Goal: Information Seeking & Learning: Learn about a topic

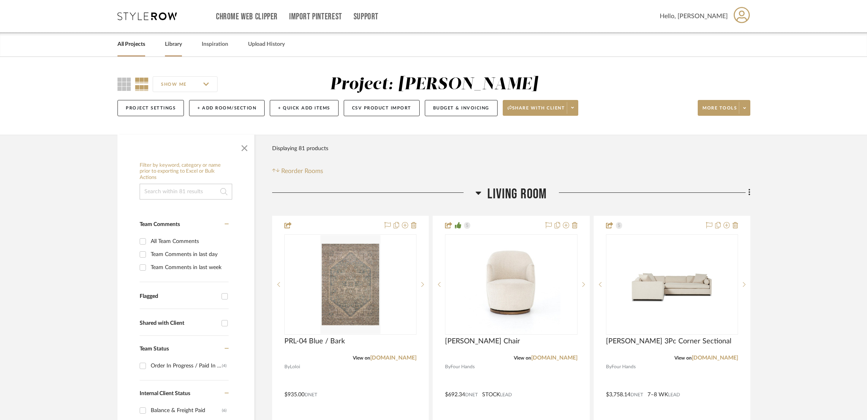
click at [180, 45] on link "Library" at bounding box center [173, 44] width 17 height 11
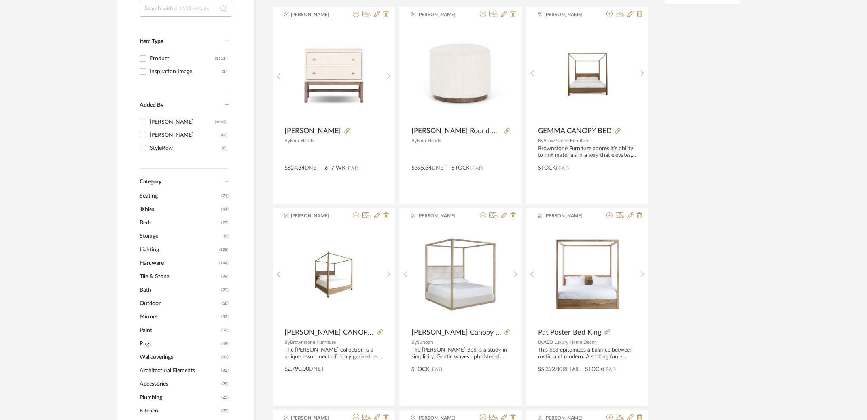
click at [149, 346] on span "Rugs" at bounding box center [180, 343] width 80 height 13
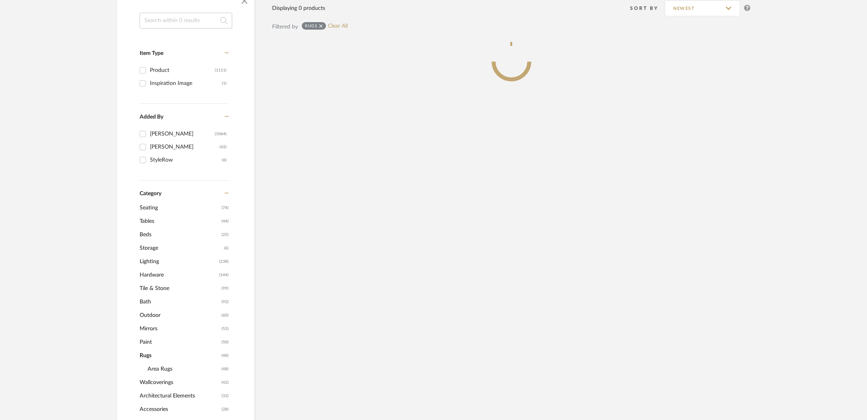
scroll to position [157, 0]
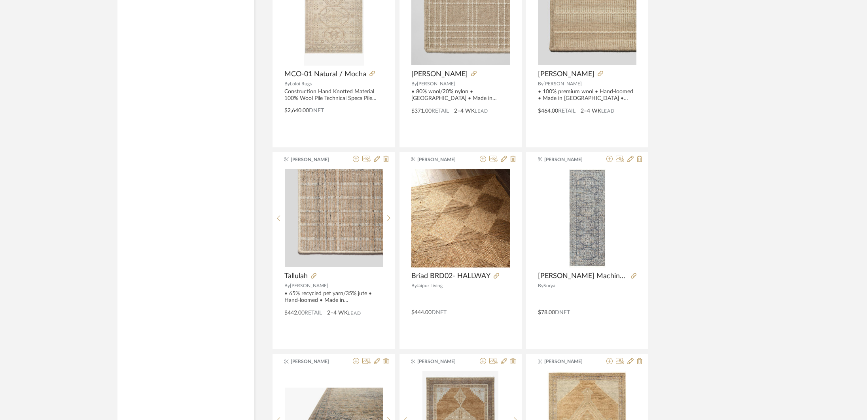
scroll to position [2250, 0]
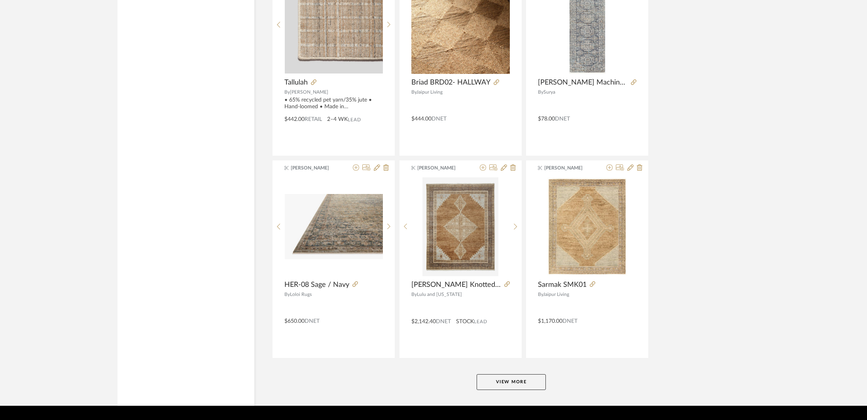
click at [522, 383] on button "View More" at bounding box center [510, 382] width 69 height 16
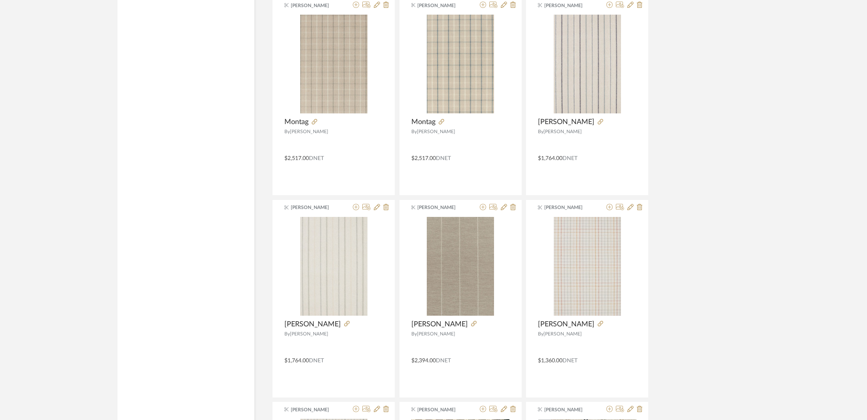
scroll to position [997, 0]
click at [448, 325] on span "[PERSON_NAME]" at bounding box center [439, 325] width 57 height 9
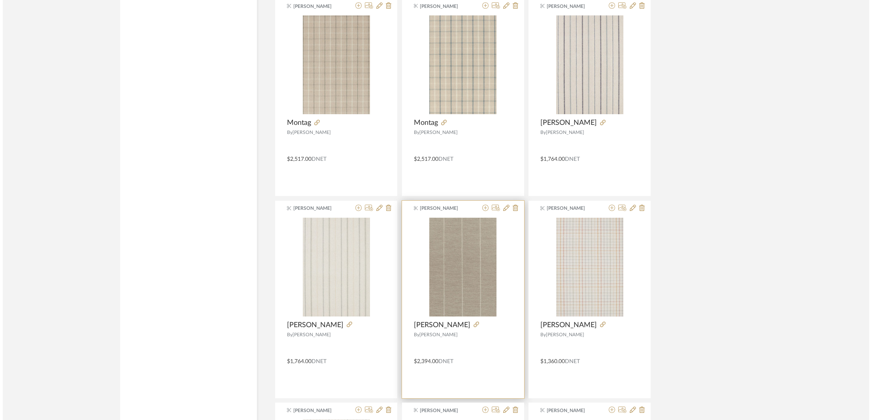
scroll to position [0, 0]
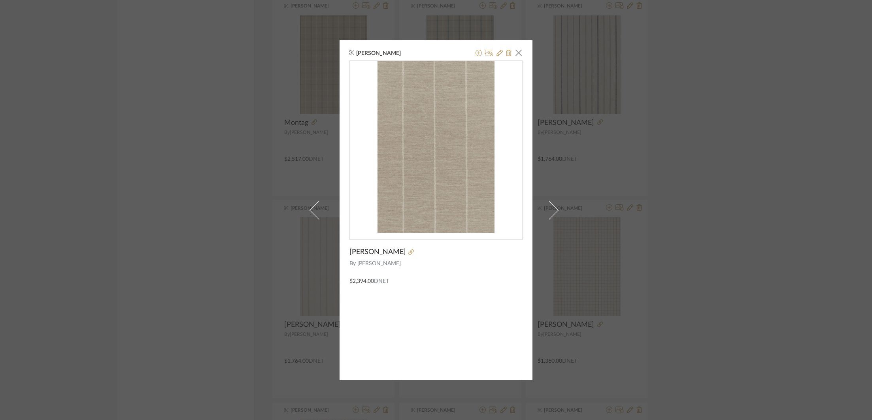
click at [797, 308] on div "[PERSON_NAME] × [PERSON_NAME] By [PERSON_NAME] $2,394.00 DNET" at bounding box center [436, 210] width 872 height 420
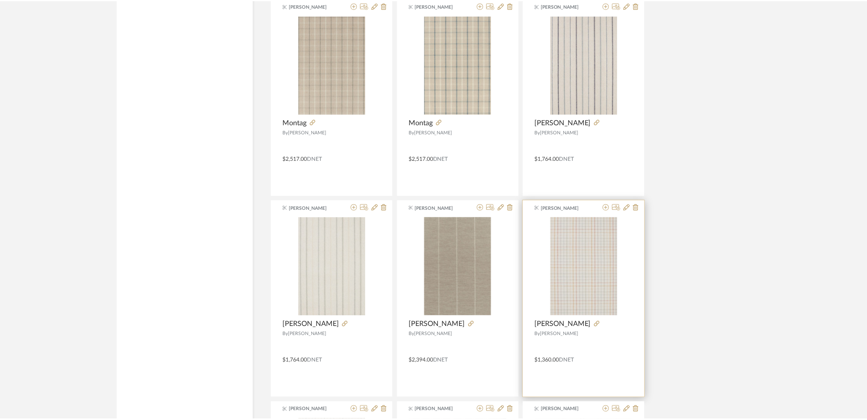
scroll to position [997, 0]
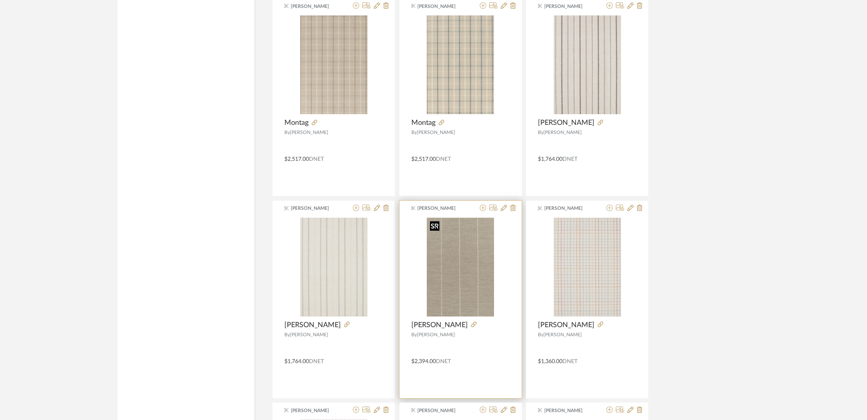
click at [480, 261] on img "0" at bounding box center [460, 267] width 67 height 99
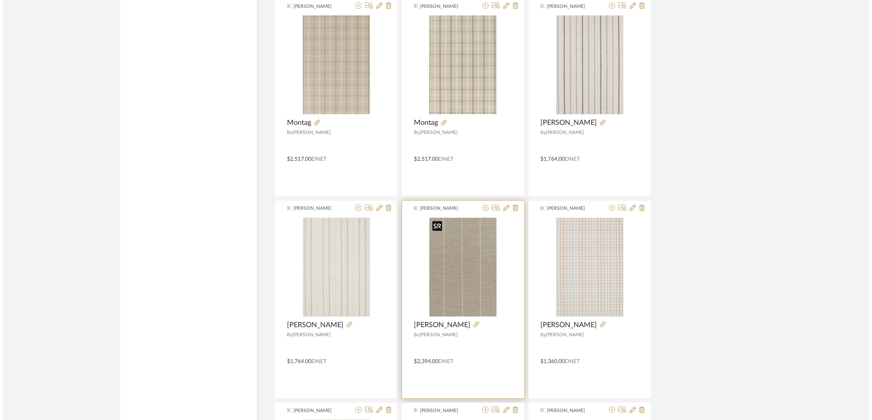
scroll to position [0, 0]
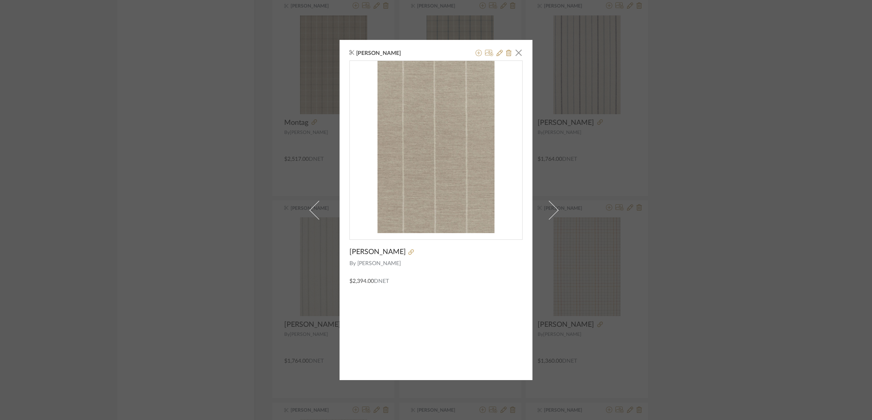
click at [664, 202] on div "[PERSON_NAME] × [PERSON_NAME] By [PERSON_NAME] $2,394.00 DNET" at bounding box center [436, 210] width 872 height 420
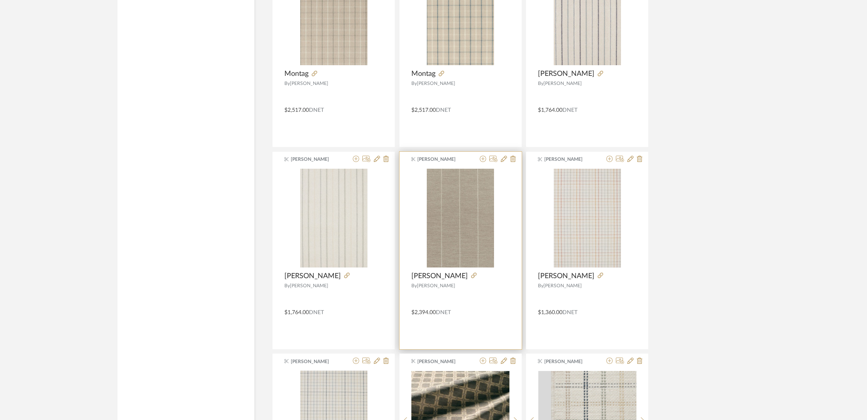
scroll to position [1045, 0]
click at [475, 213] on img "0" at bounding box center [460, 219] width 67 height 99
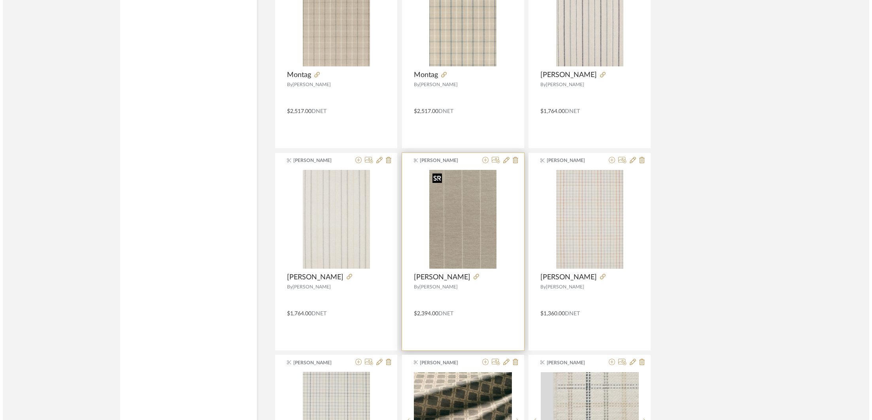
scroll to position [0, 0]
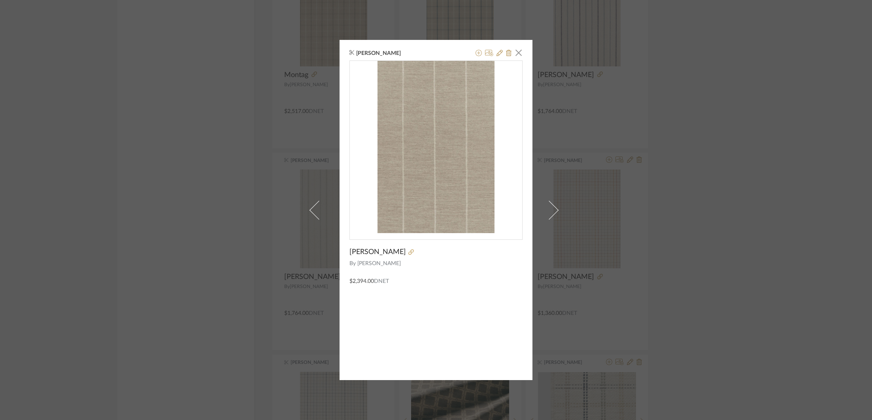
click at [455, 201] on img "0" at bounding box center [436, 147] width 117 height 172
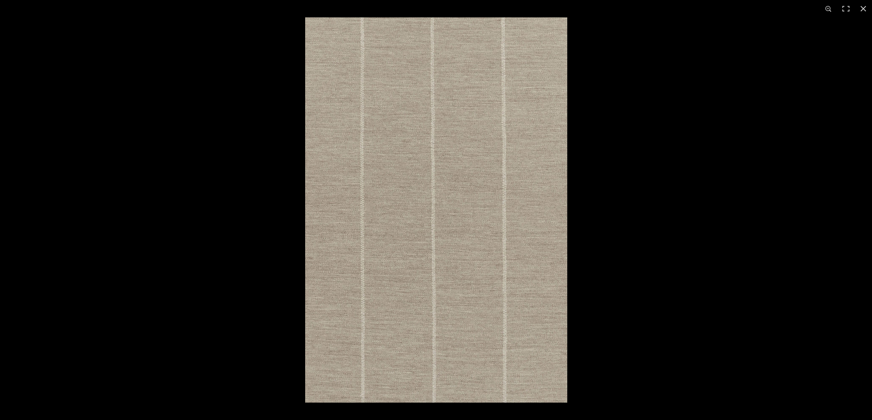
click at [455, 201] on img at bounding box center [436, 209] width 262 height 385
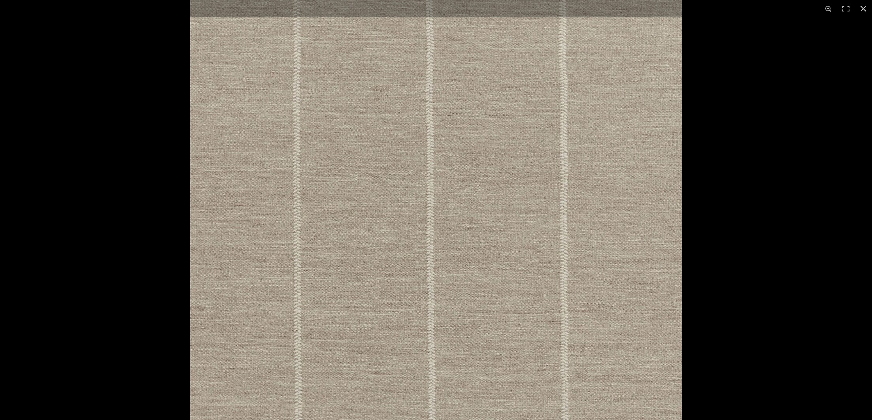
click at [463, 197] on img at bounding box center [436, 218] width 492 height 724
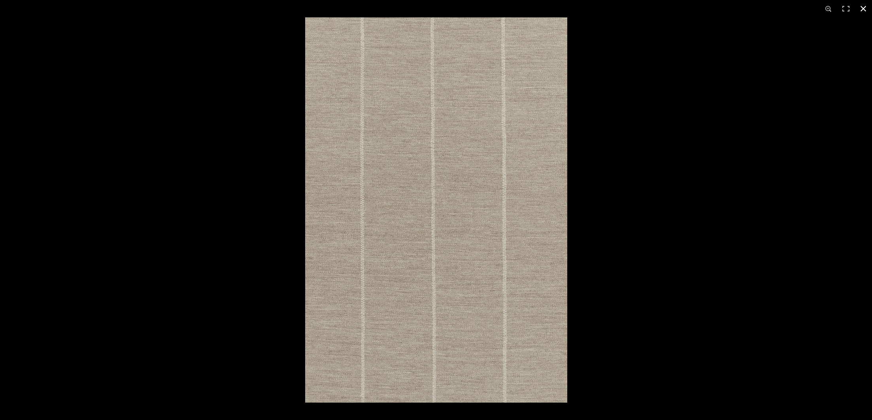
click at [584, 142] on div at bounding box center [741, 227] width 872 height 420
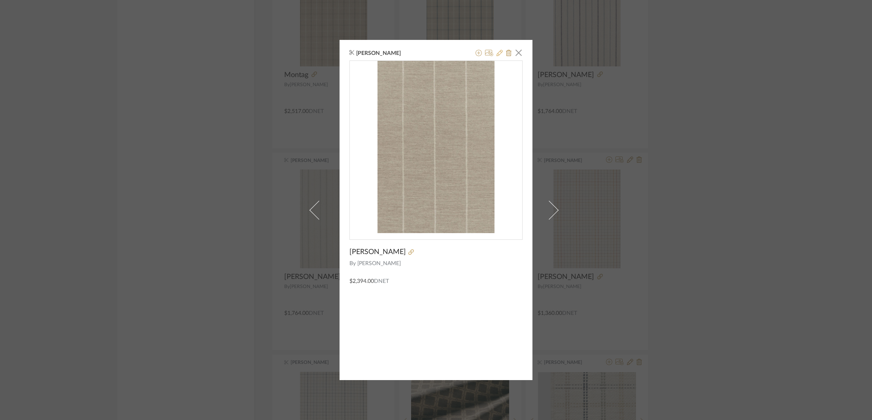
click at [497, 55] on icon at bounding box center [500, 53] width 6 height 6
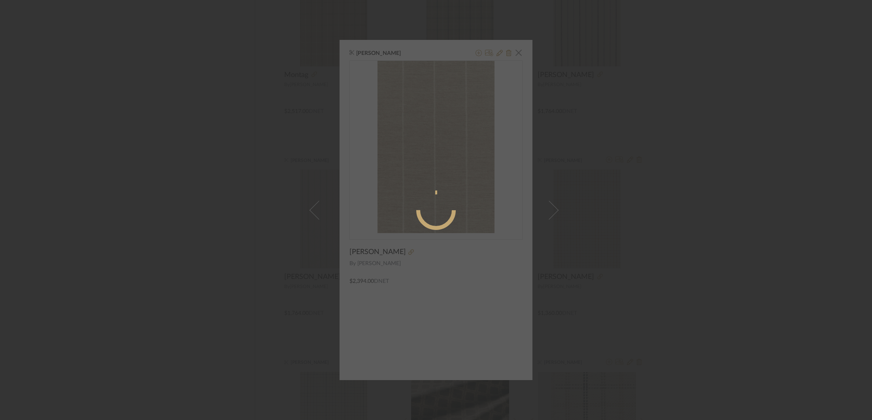
radio input "true"
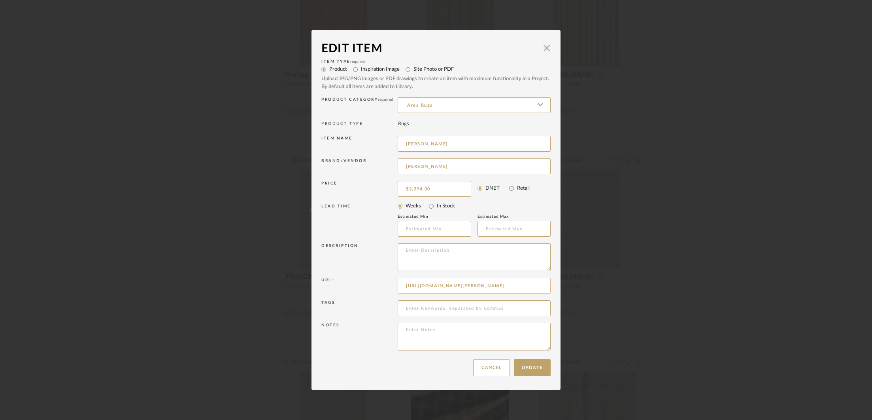
click at [494, 287] on input "[URL][DOMAIN_NAME][PERSON_NAME]" at bounding box center [474, 286] width 153 height 16
click at [691, 269] on div "Edit Item × Item Type required Product Inspiration Image Site Photo or PDF Uplo…" at bounding box center [436, 210] width 872 height 420
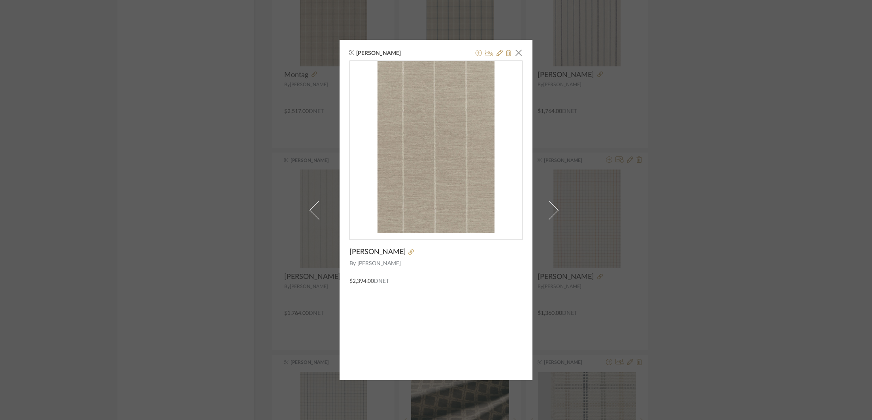
click at [232, 127] on div "[PERSON_NAME] × [PERSON_NAME] By [PERSON_NAME] $2,394.00 DNET" at bounding box center [436, 210] width 872 height 420
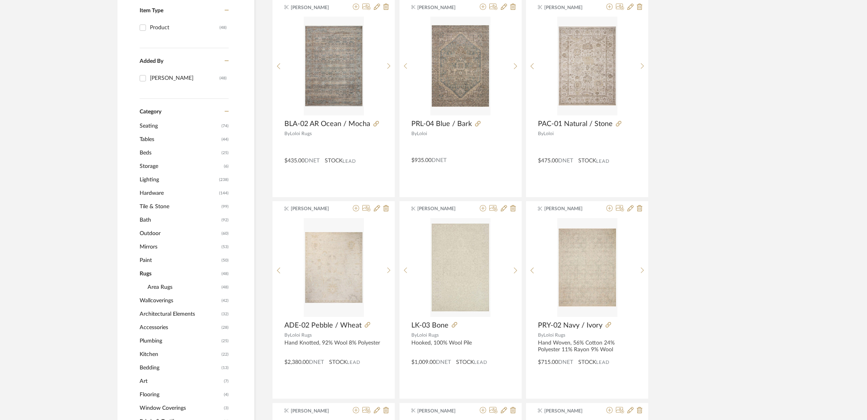
scroll to position [195, 0]
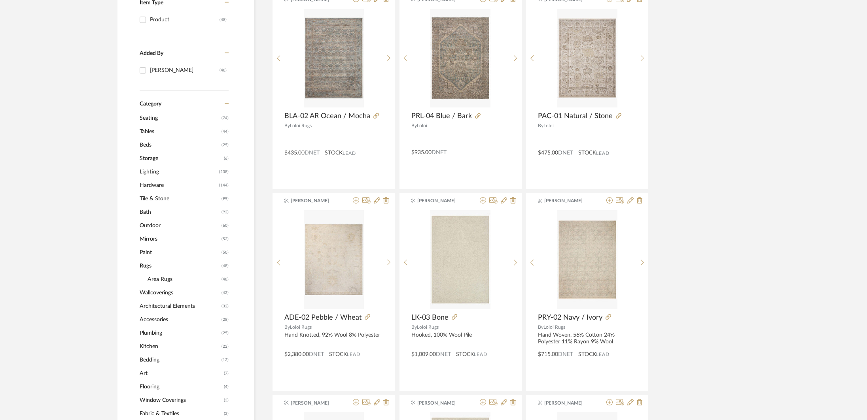
click at [147, 132] on span "Tables" at bounding box center [180, 131] width 80 height 13
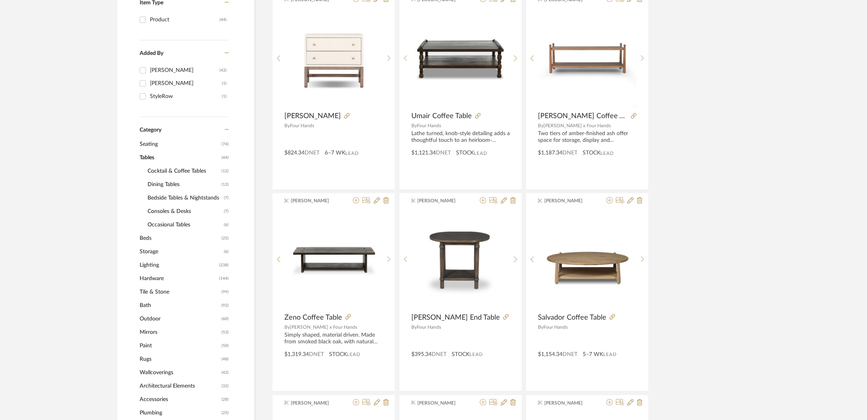
click at [169, 169] on span "Cocktail & Coffee Tables" at bounding box center [183, 170] width 72 height 13
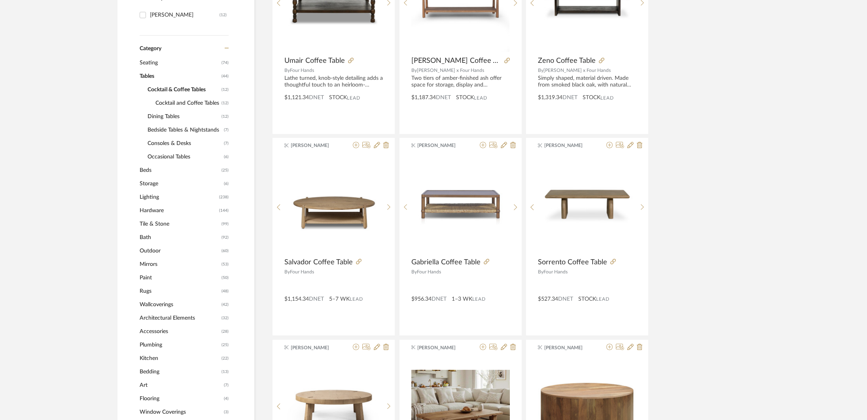
scroll to position [247, 0]
